Goal: Transaction & Acquisition: Purchase product/service

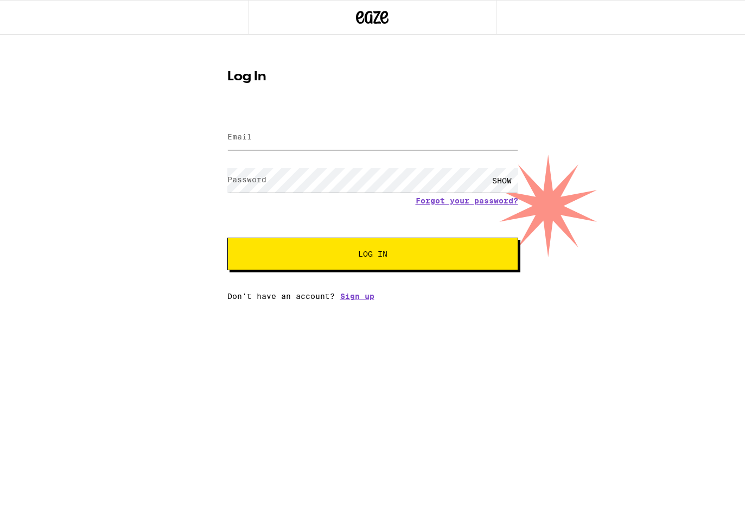
type input "[EMAIL_ADDRESS][DOMAIN_NAME]"
click at [372, 255] on button "Log In" at bounding box center [372, 254] width 291 height 33
